Goal: Transaction & Acquisition: Purchase product/service

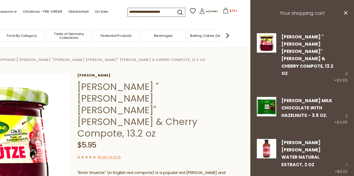
click at [329, 20] on h3 "Your shopping cart" at bounding box center [302, 13] width 104 height 27
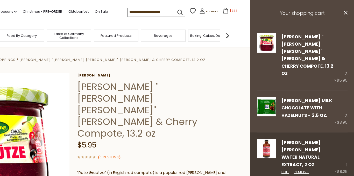
click at [320, 145] on div "Nielsen-Massey Rose Water Natural Extract, 2 oz Edit Remove 1 × $8.25" at bounding box center [302, 156] width 104 height 49
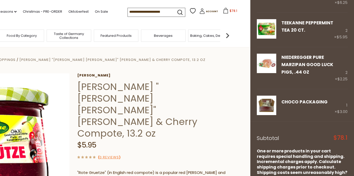
scroll to position [253, 0]
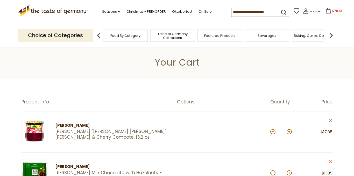
click at [330, 119] on icon "close" at bounding box center [331, 120] width 4 height 4
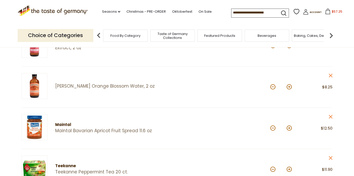
scroll to position [150, 0]
